Goal: Information Seeking & Learning: Learn about a topic

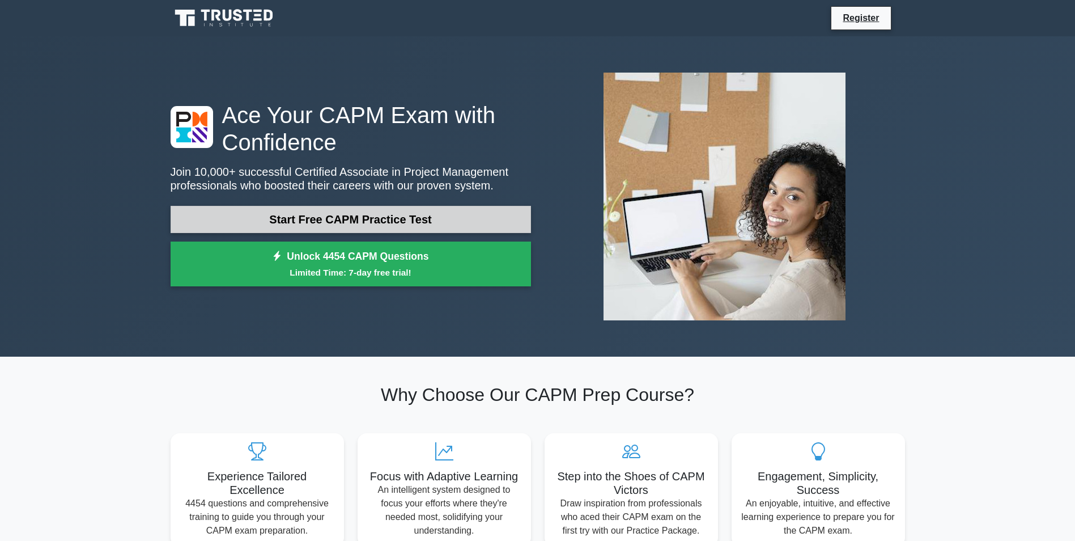
click at [429, 222] on link "Start Free CAPM Practice Test" at bounding box center [351, 219] width 360 height 27
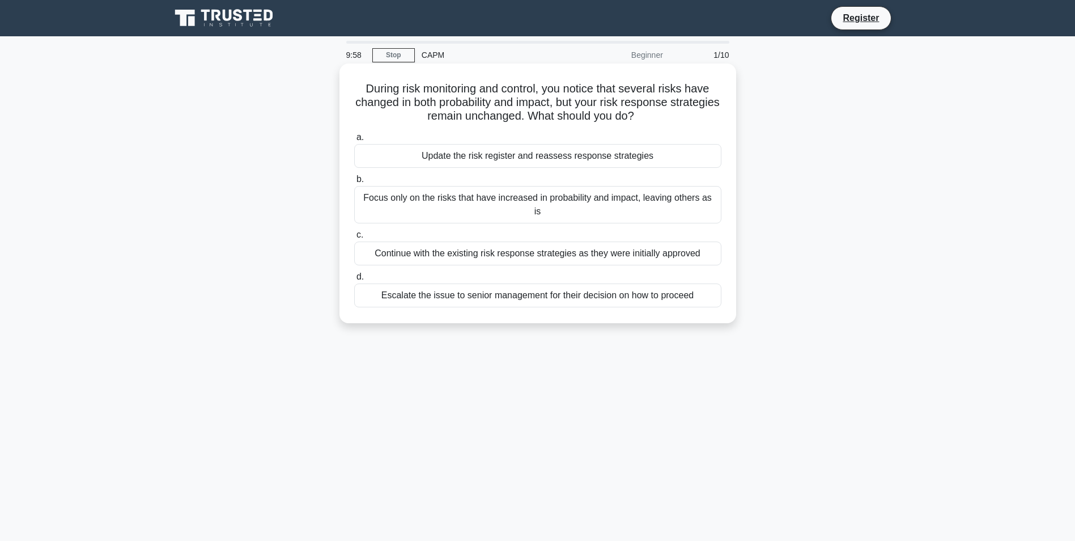
click at [400, 96] on h5 "During risk monitoring and control, you notice that several risks have changed …" at bounding box center [538, 103] width 370 height 42
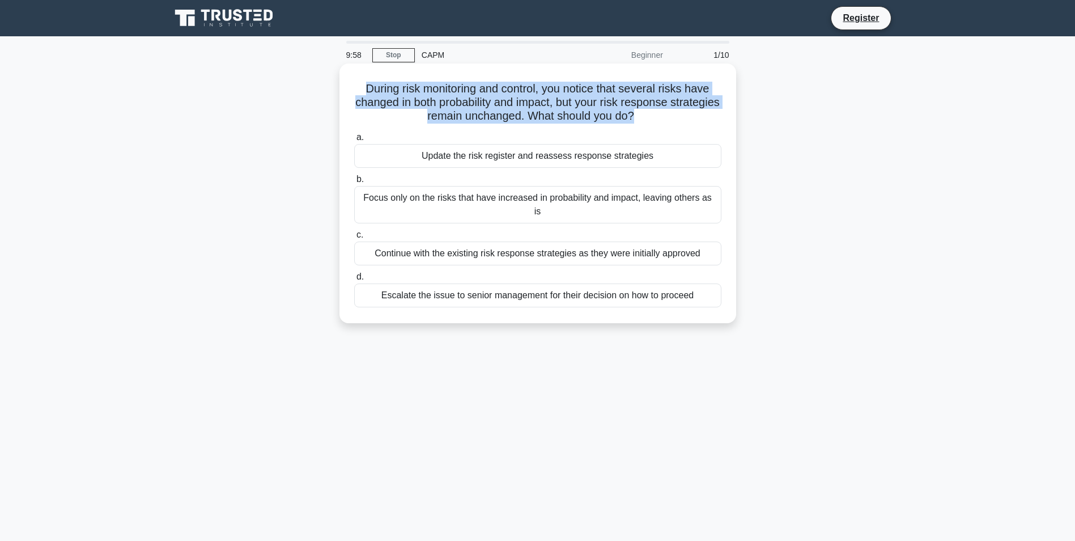
click at [400, 96] on h5 "During risk monitoring and control, you notice that several risks have changed …" at bounding box center [538, 103] width 370 height 42
drag, startPoint x: 400, startPoint y: 96, endPoint x: 425, endPoint y: 113, distance: 29.9
click at [425, 113] on h5 "During risk monitoring and control, you notice that several risks have changed …" at bounding box center [538, 103] width 370 height 42
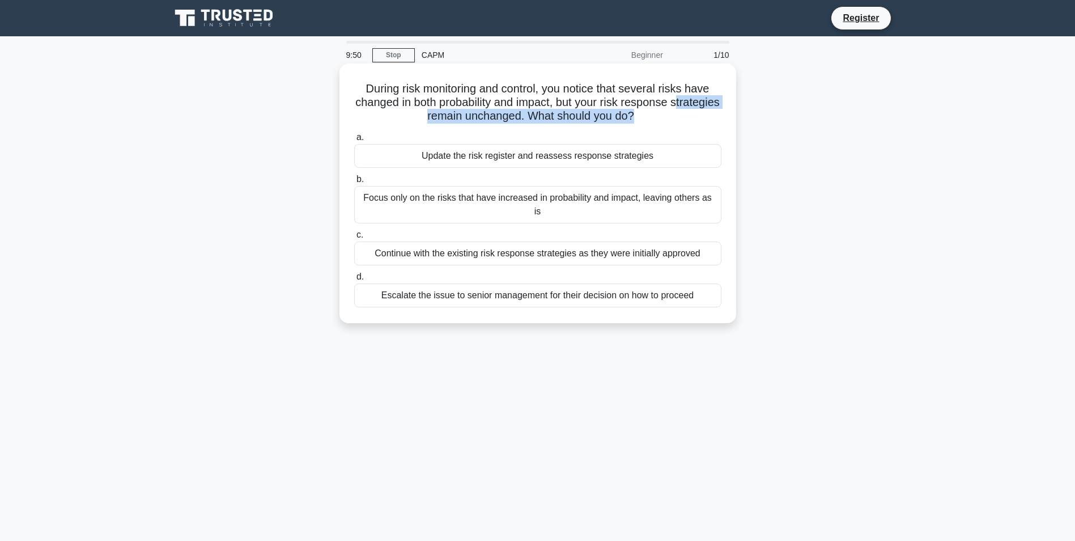
drag, startPoint x: 400, startPoint y: 120, endPoint x: 663, endPoint y: 122, distance: 262.4
click at [663, 122] on h5 "During risk monitoring and control, you notice that several risks have changed …" at bounding box center [538, 103] width 370 height 42
drag, startPoint x: 663, startPoint y: 122, endPoint x: 570, endPoint y: 115, distance: 93.2
click at [570, 115] on h5 "During risk monitoring and control, you notice that several risks have changed …" at bounding box center [538, 103] width 370 height 42
click at [724, 145] on div "a. Update the risk register and reassess response strategies" at bounding box center [537, 148] width 381 height 37
